Goal: Task Accomplishment & Management: Manage account settings

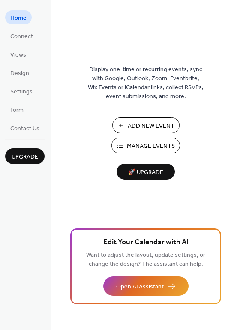
click at [147, 146] on span "Manage Events" at bounding box center [151, 146] width 48 height 9
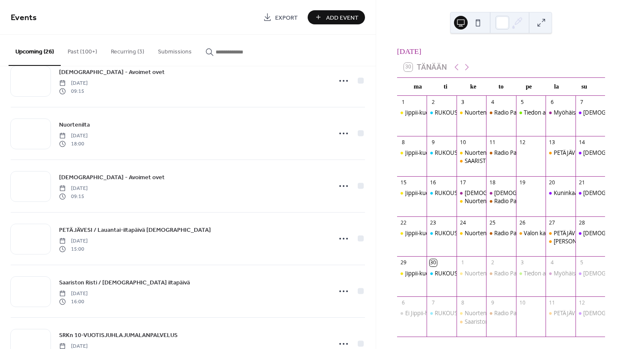
scroll to position [1111, 0]
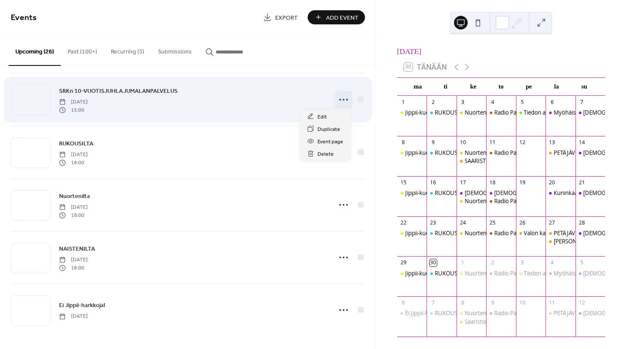
click at [339, 97] on icon at bounding box center [344, 100] width 14 height 14
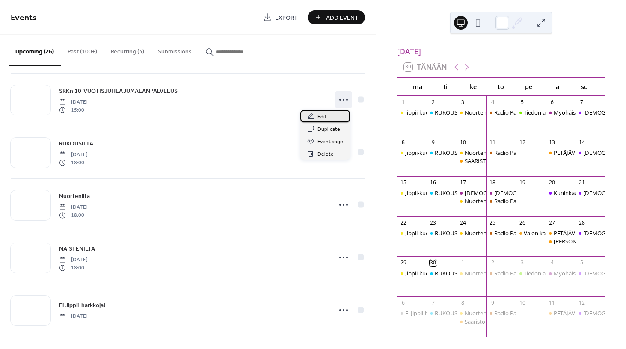
click at [321, 115] on span "Edit" at bounding box center [322, 117] width 9 height 9
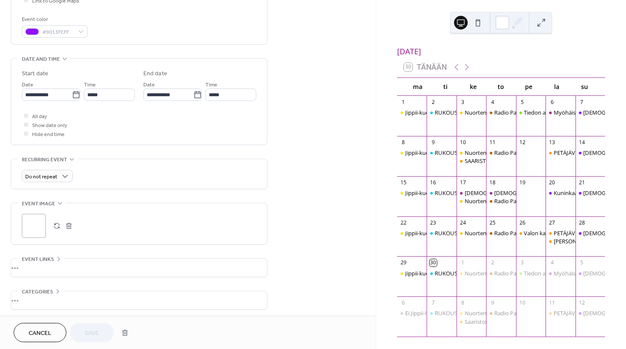
scroll to position [256, 0]
